Goal: Task Accomplishment & Management: Use online tool/utility

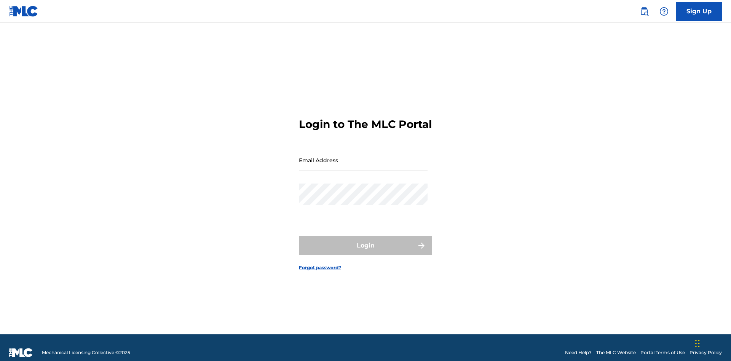
scroll to position [10, 0]
click at [363, 156] on input "Email Address" at bounding box center [363, 160] width 129 height 22
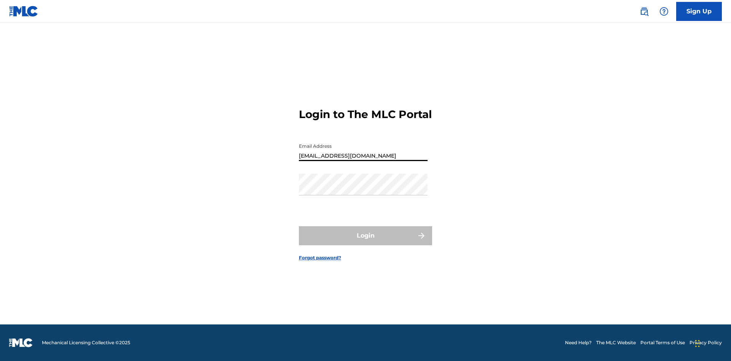
type input "[EMAIL_ADDRESS][DOMAIN_NAME]"
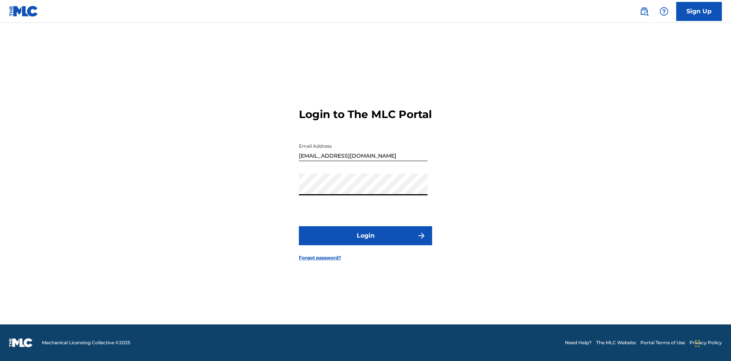
click at [365, 242] on button "Login" at bounding box center [365, 235] width 133 height 19
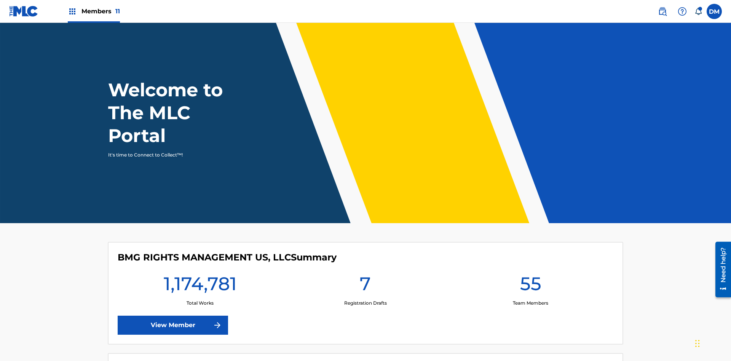
scroll to position [33, 0]
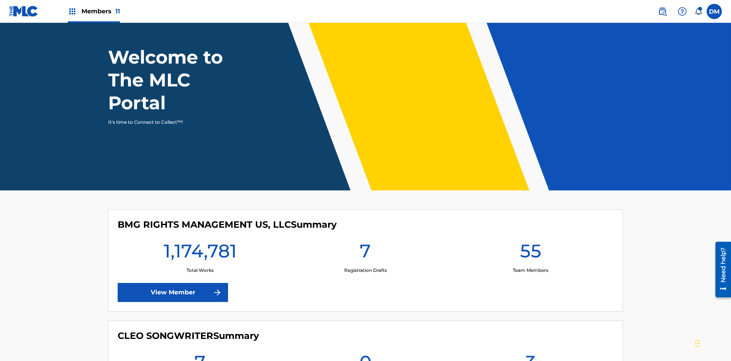
click at [94, 11] on span "Members 11" at bounding box center [100, 11] width 38 height 9
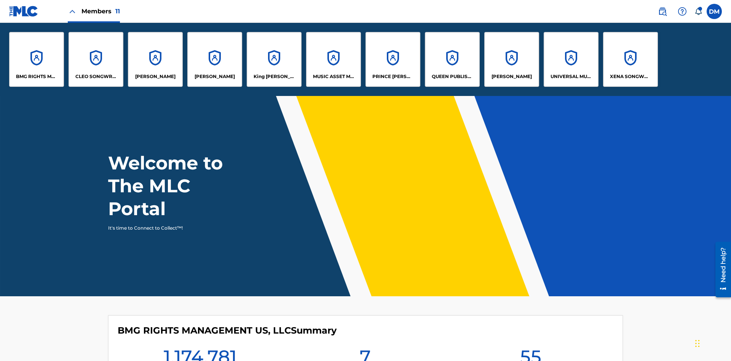
click at [571, 76] on p "UNIVERSAL MUSIC PUB GROUP" at bounding box center [570, 76] width 41 height 7
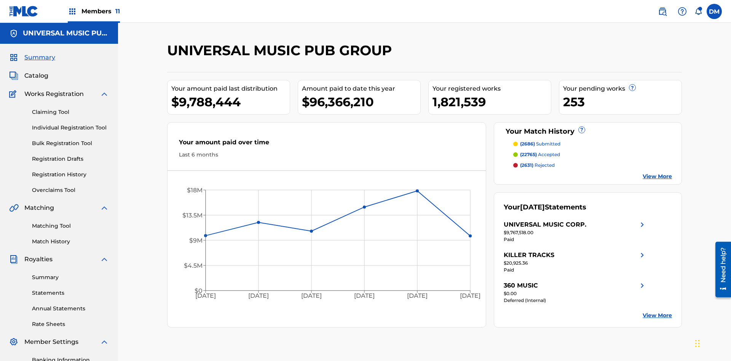
click at [70, 124] on link "Individual Registration Tool" at bounding box center [70, 128] width 77 height 8
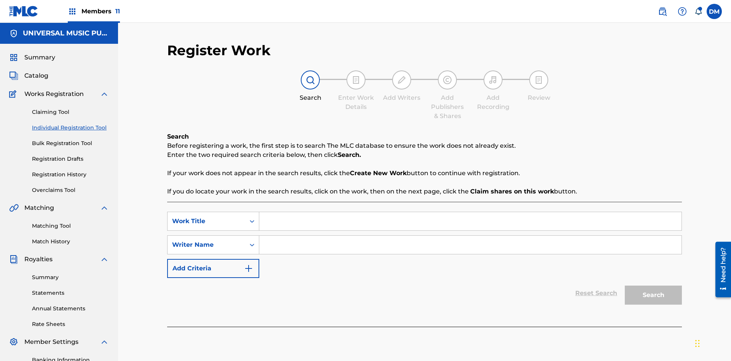
click at [470, 212] on input "Search Form" at bounding box center [470, 221] width 422 height 18
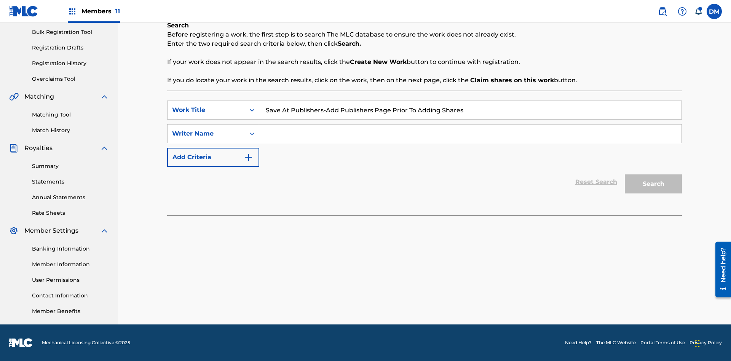
type input "Save At Publishers-Add Publishers Page Prior To Adding Shares"
click at [470, 134] on input "Search Form" at bounding box center [470, 133] width 422 height 18
type input "QWERTYUIOP"
click at [653, 184] on button "Search" at bounding box center [653, 183] width 57 height 19
